Goal: Communication & Community: Ask a question

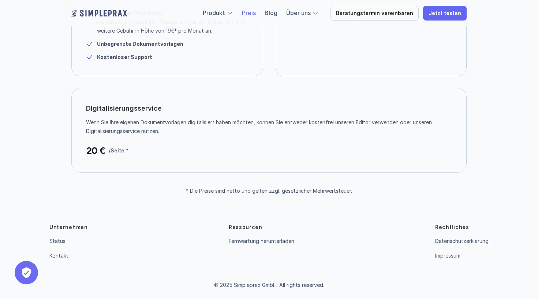
scroll to position [188, 0]
click at [63, 255] on link "Kontakt" at bounding box center [58, 256] width 19 height 6
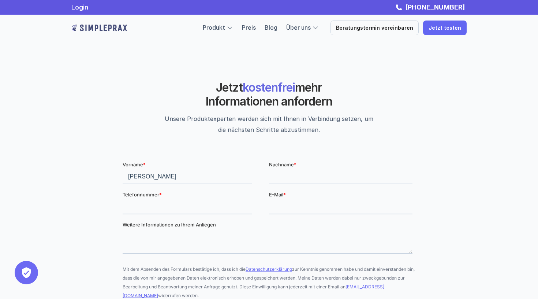
type input "[PERSON_NAME]"
type input "Marquardt"
type input "01702244689"
type input "[EMAIL_ADDRESS][DOMAIN_NAME]"
click at [136, 246] on textarea "Weitere Informationen zu Ihrem Anliegen" at bounding box center [268, 241] width 290 height 24
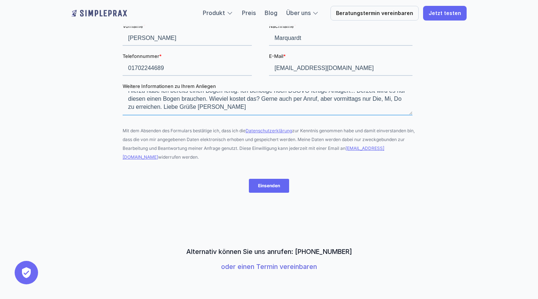
scroll to position [139, 0]
type textarea "Hallo Simpleprax, ich bin Physio und möchte Patienten auf Selbstzahlerpraxis on…"
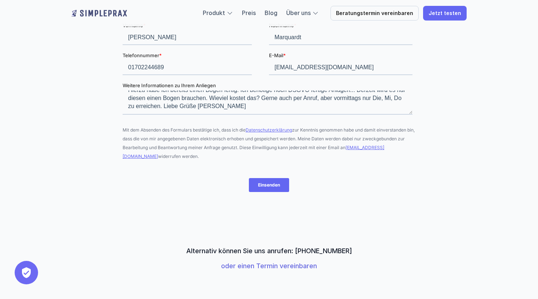
click at [270, 184] on input "Einsenden" at bounding box center [269, 185] width 40 height 14
